Goal: Find specific page/section: Find specific page/section

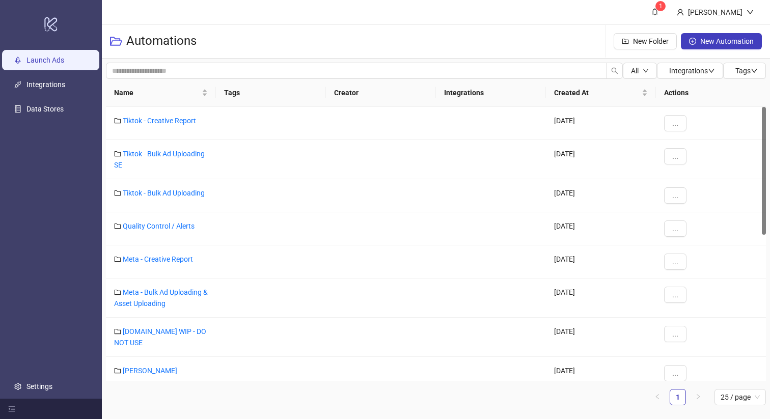
click at [57, 56] on link "Launch Ads" at bounding box center [45, 60] width 38 height 8
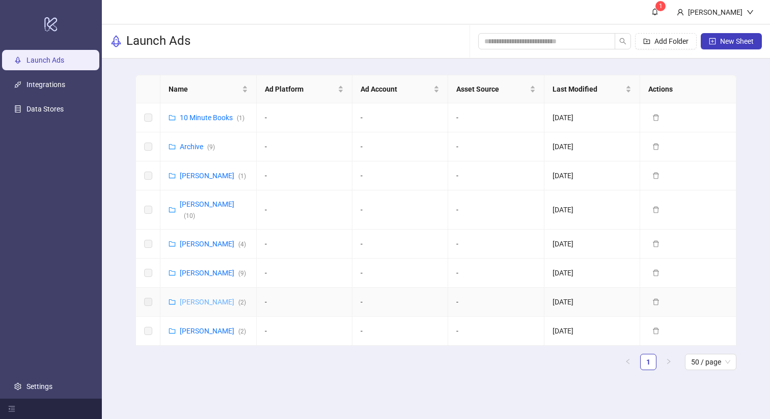
click at [214, 300] on link "[PERSON_NAME] ( 2 )" at bounding box center [213, 302] width 66 height 8
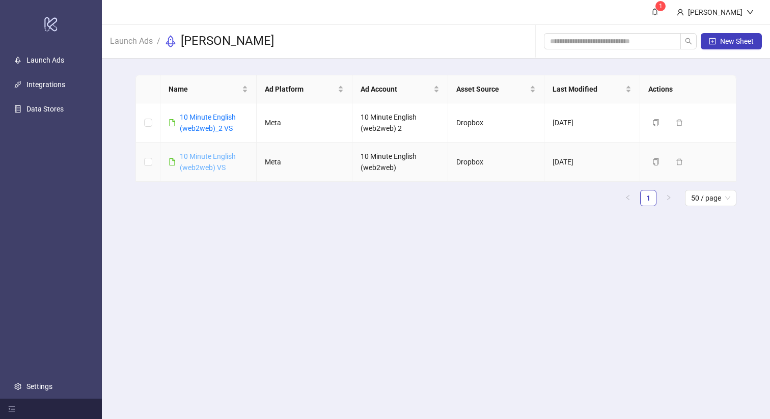
click at [206, 157] on link "10 Minute English (web2web) VS" at bounding box center [208, 161] width 56 height 19
